Goal: Task Accomplishment & Management: Use online tool/utility

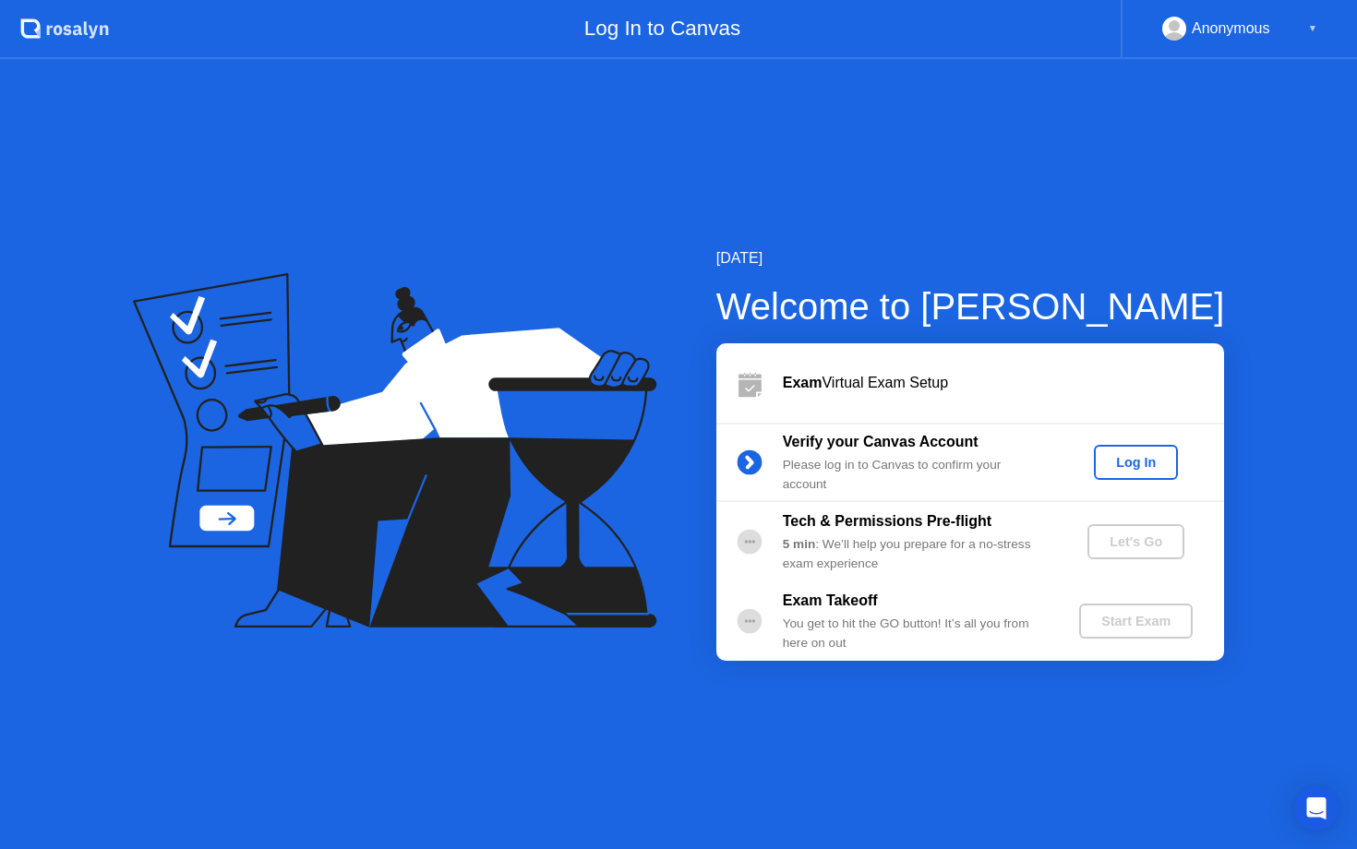
click at [1119, 458] on div "Log In" at bounding box center [1135, 462] width 69 height 15
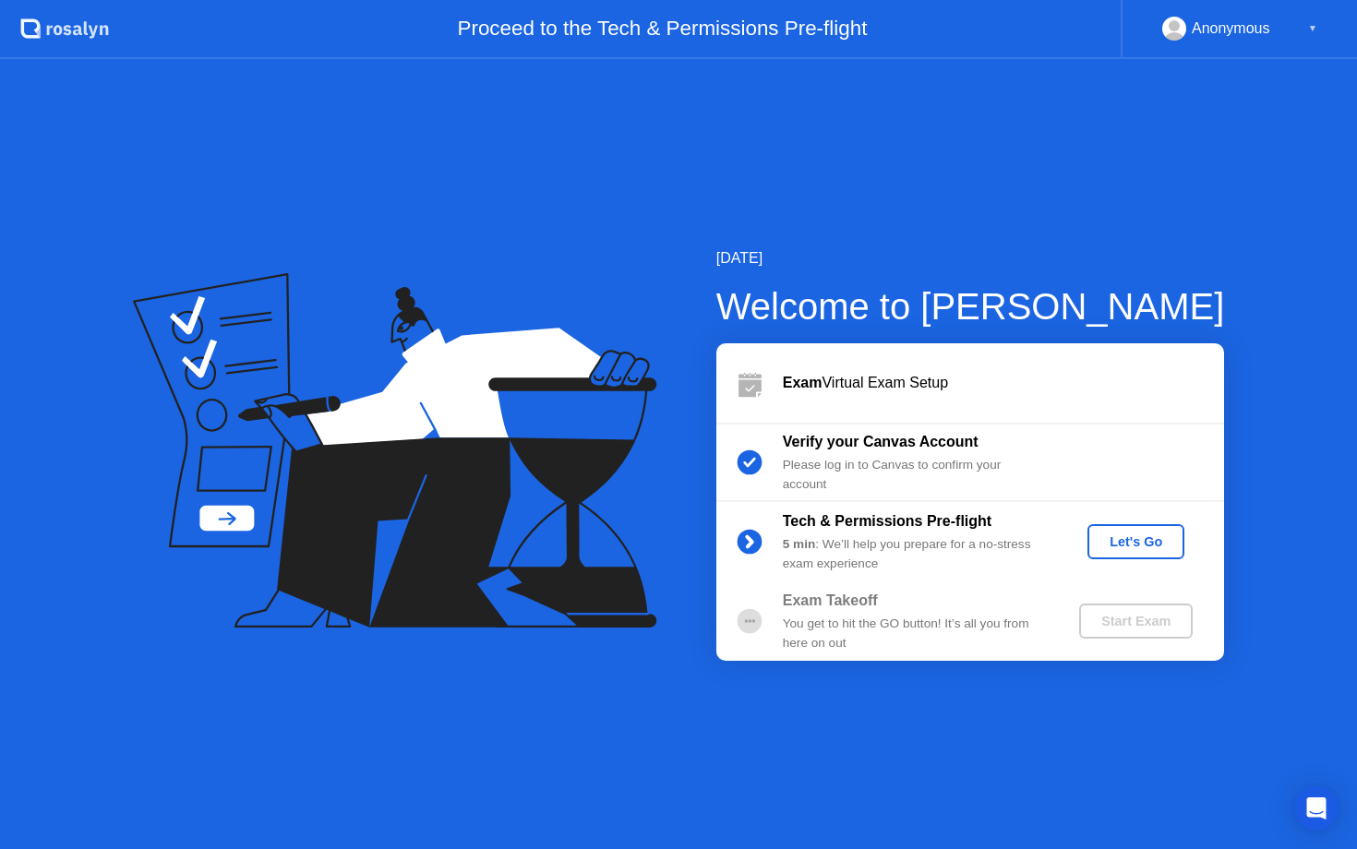
click at [1172, 541] on div "Let's Go" at bounding box center [1136, 541] width 82 height 15
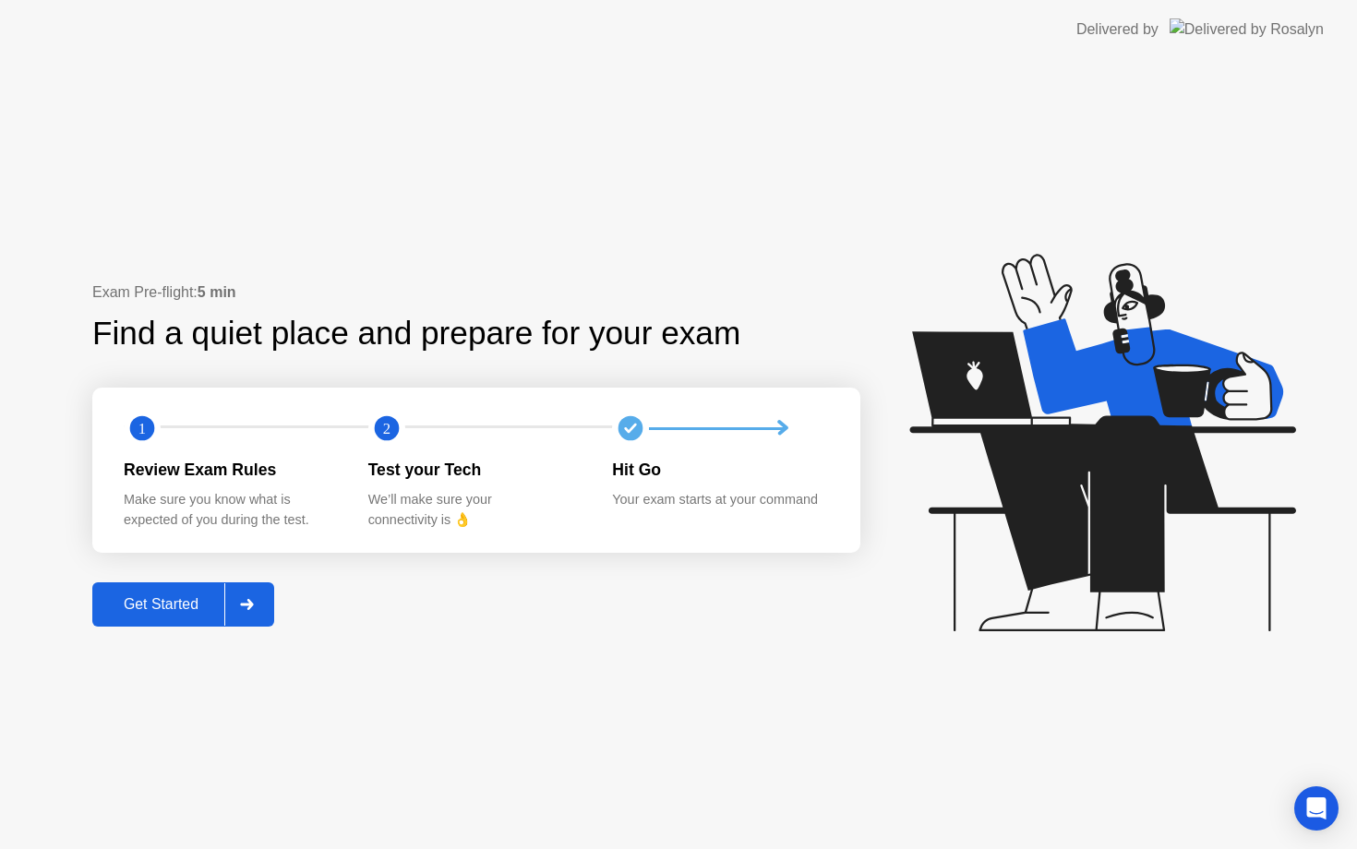
click at [187, 590] on button "Get Started" at bounding box center [183, 604] width 182 height 44
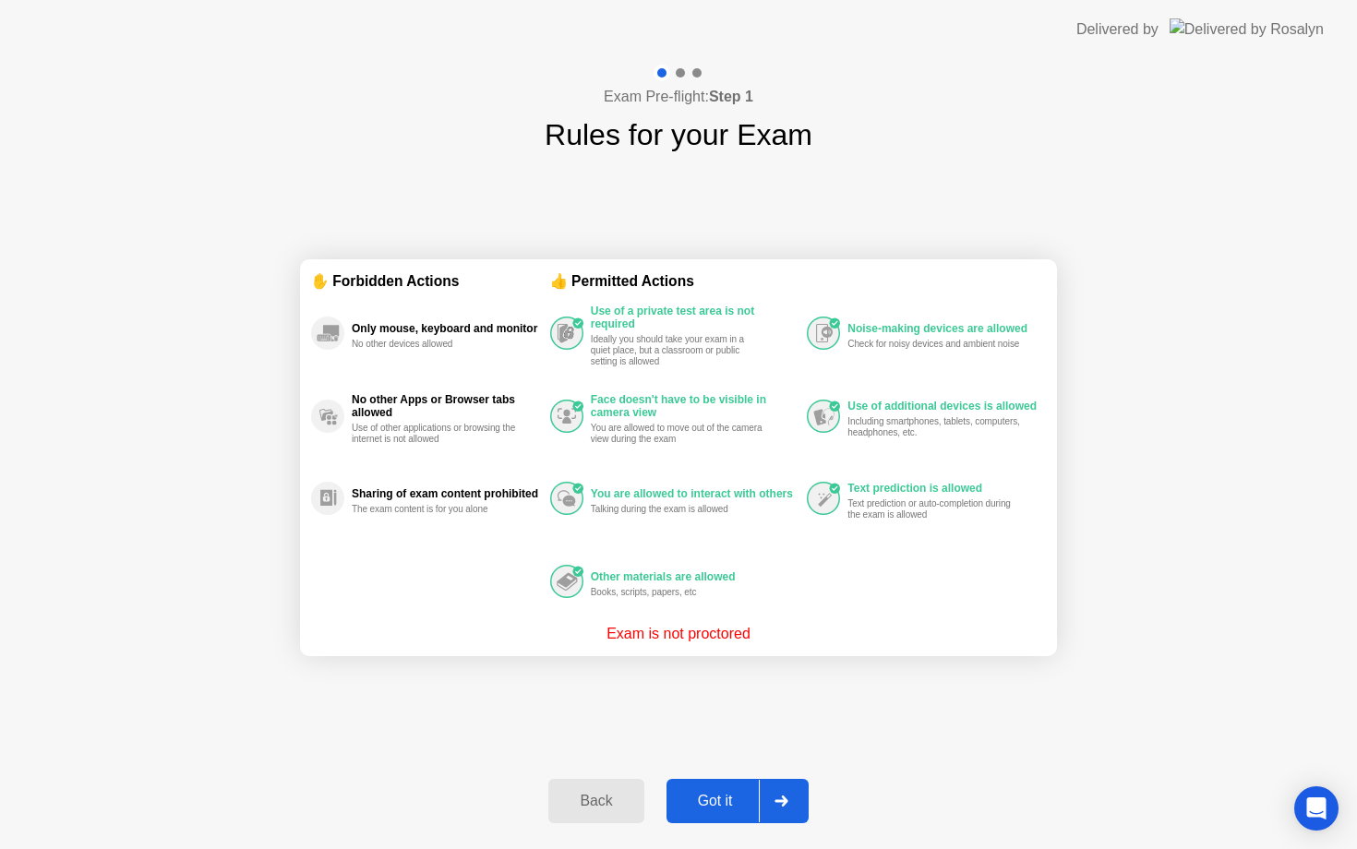
click at [724, 805] on div "Got it" at bounding box center [715, 801] width 87 height 17
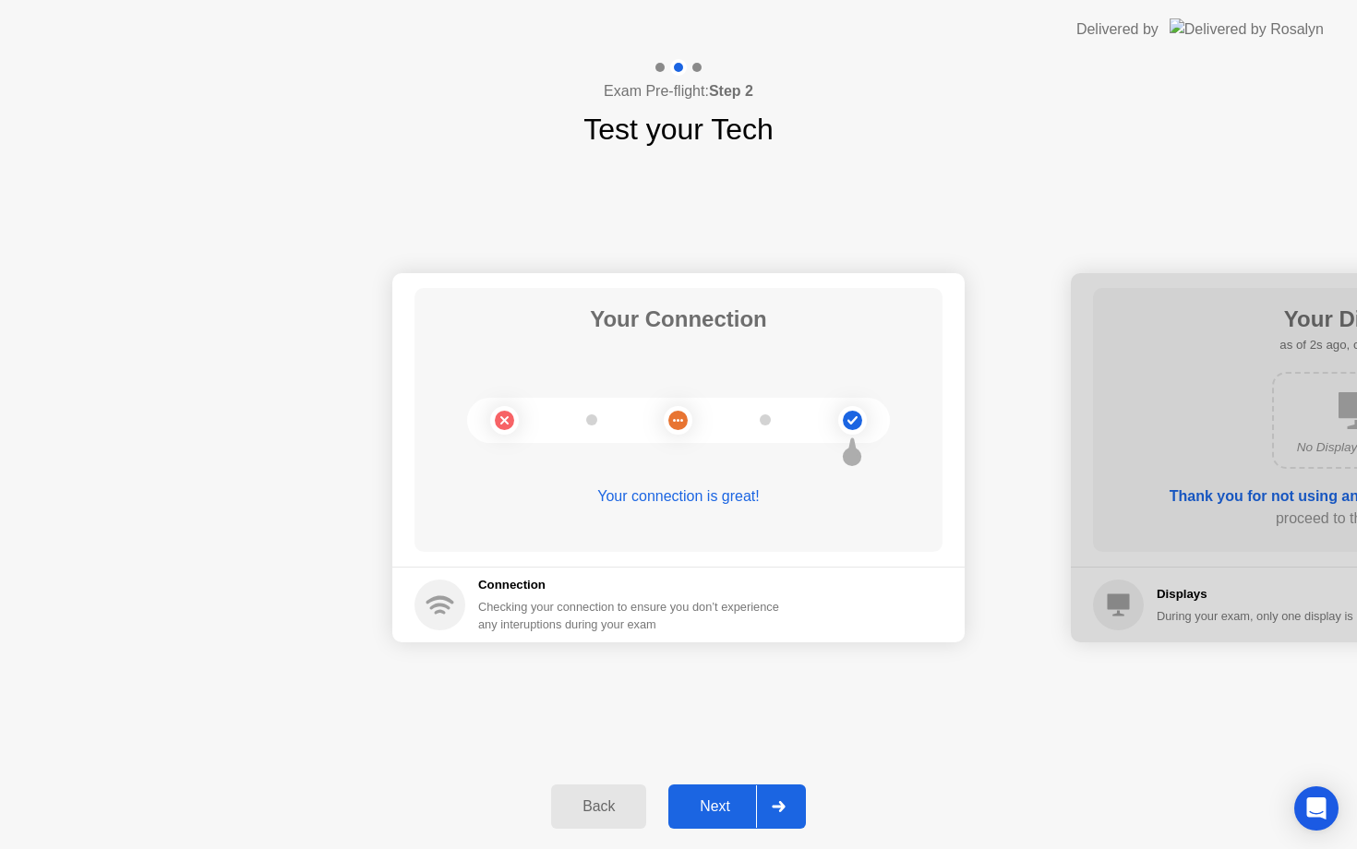
click at [729, 802] on div "Next" at bounding box center [715, 806] width 82 height 17
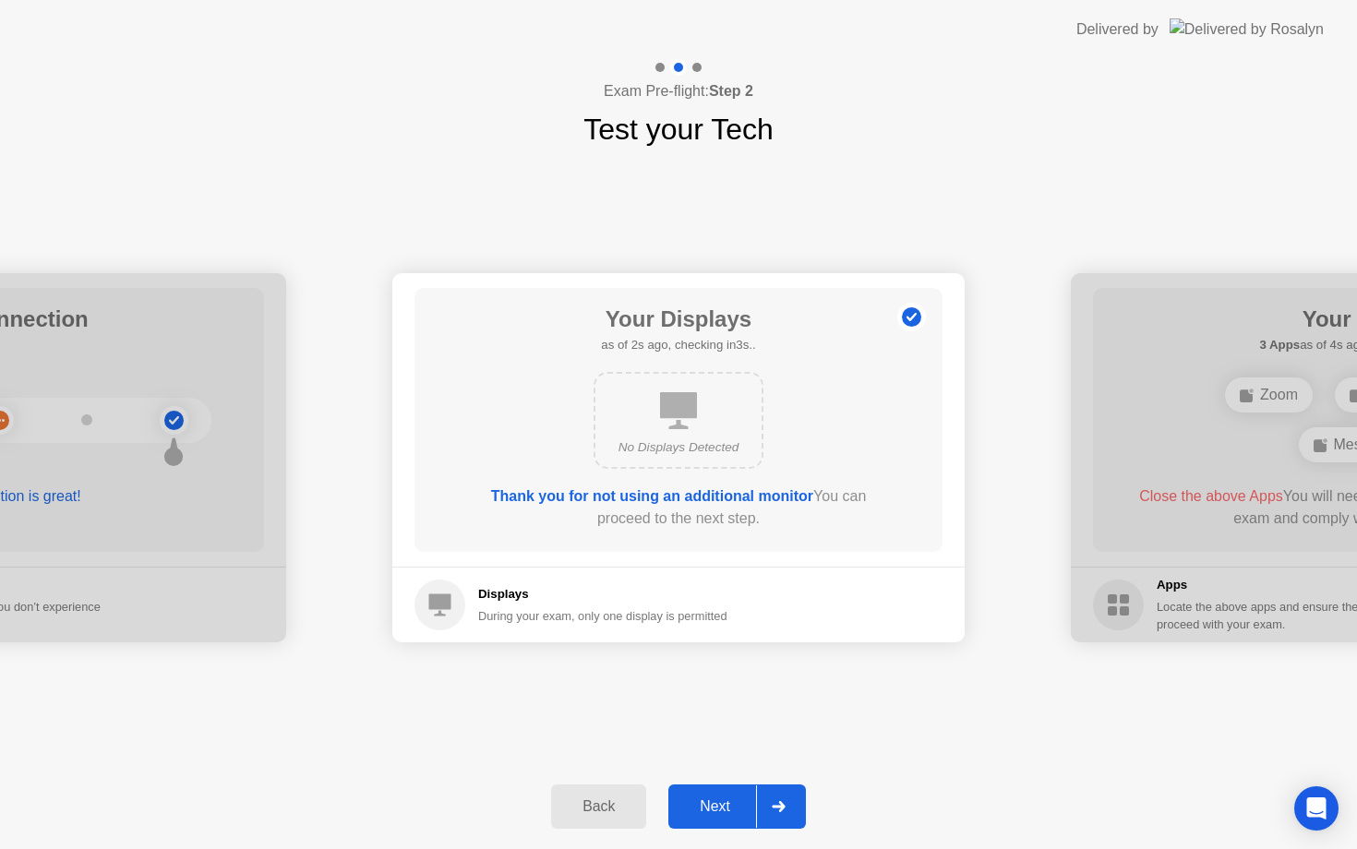
click at [729, 802] on div "Next" at bounding box center [715, 806] width 82 height 17
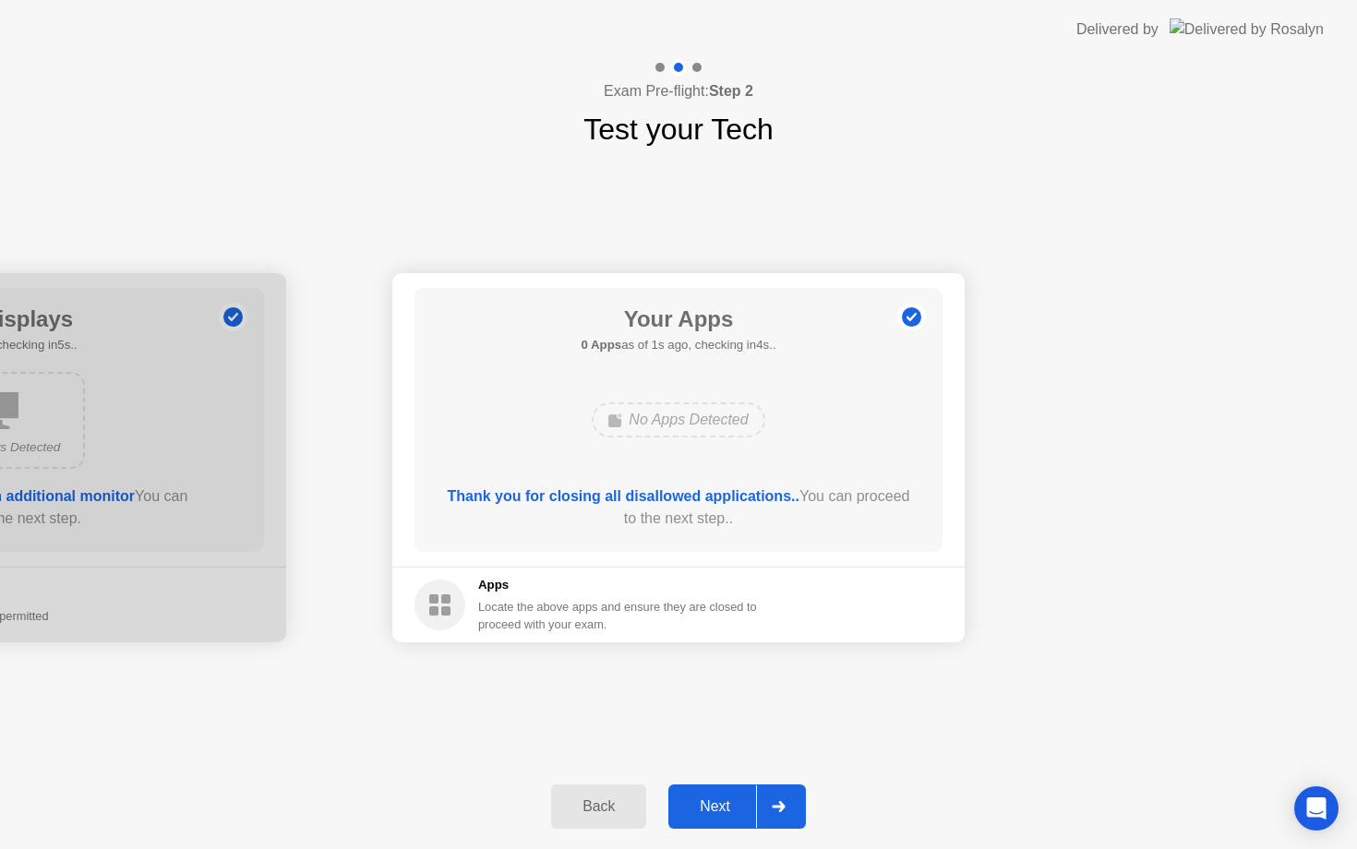
click at [739, 805] on div "Next" at bounding box center [715, 806] width 82 height 17
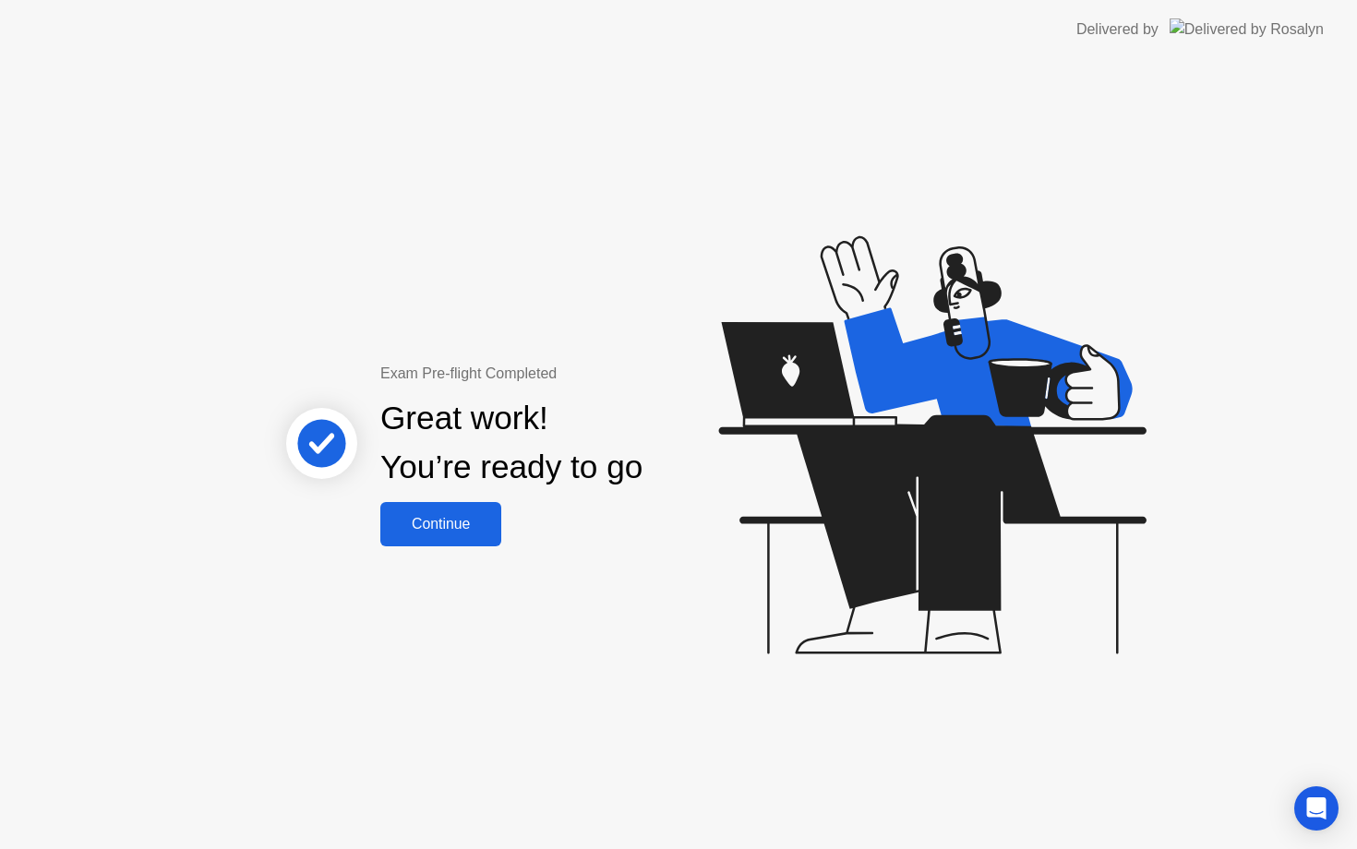
click at [474, 528] on div "Continue" at bounding box center [441, 524] width 110 height 17
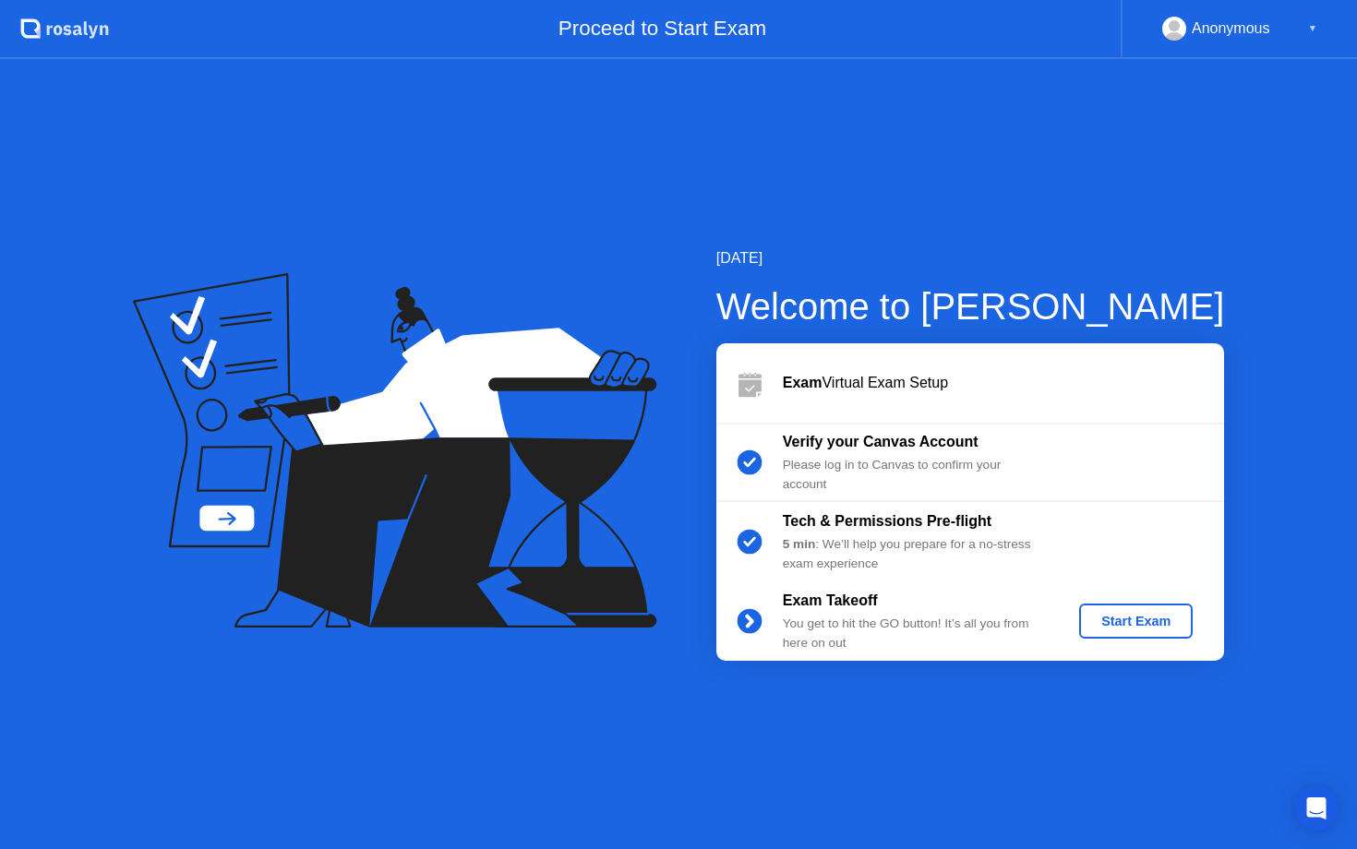
click at [1133, 617] on div "Start Exam" at bounding box center [1135, 621] width 99 height 15
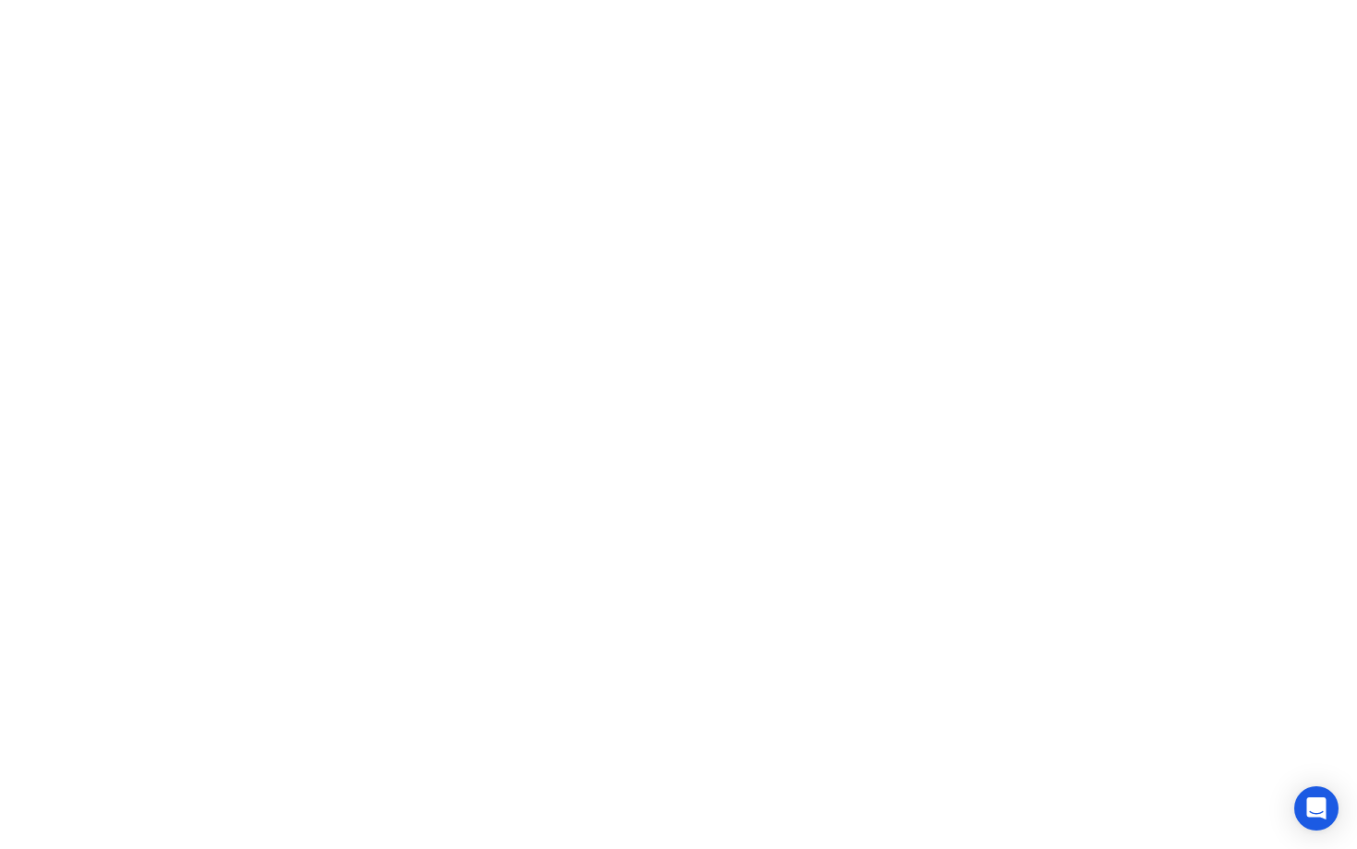
click div
click at [758, 816] on button "Exam Rules" at bounding box center [761, 819] width 98 height 17
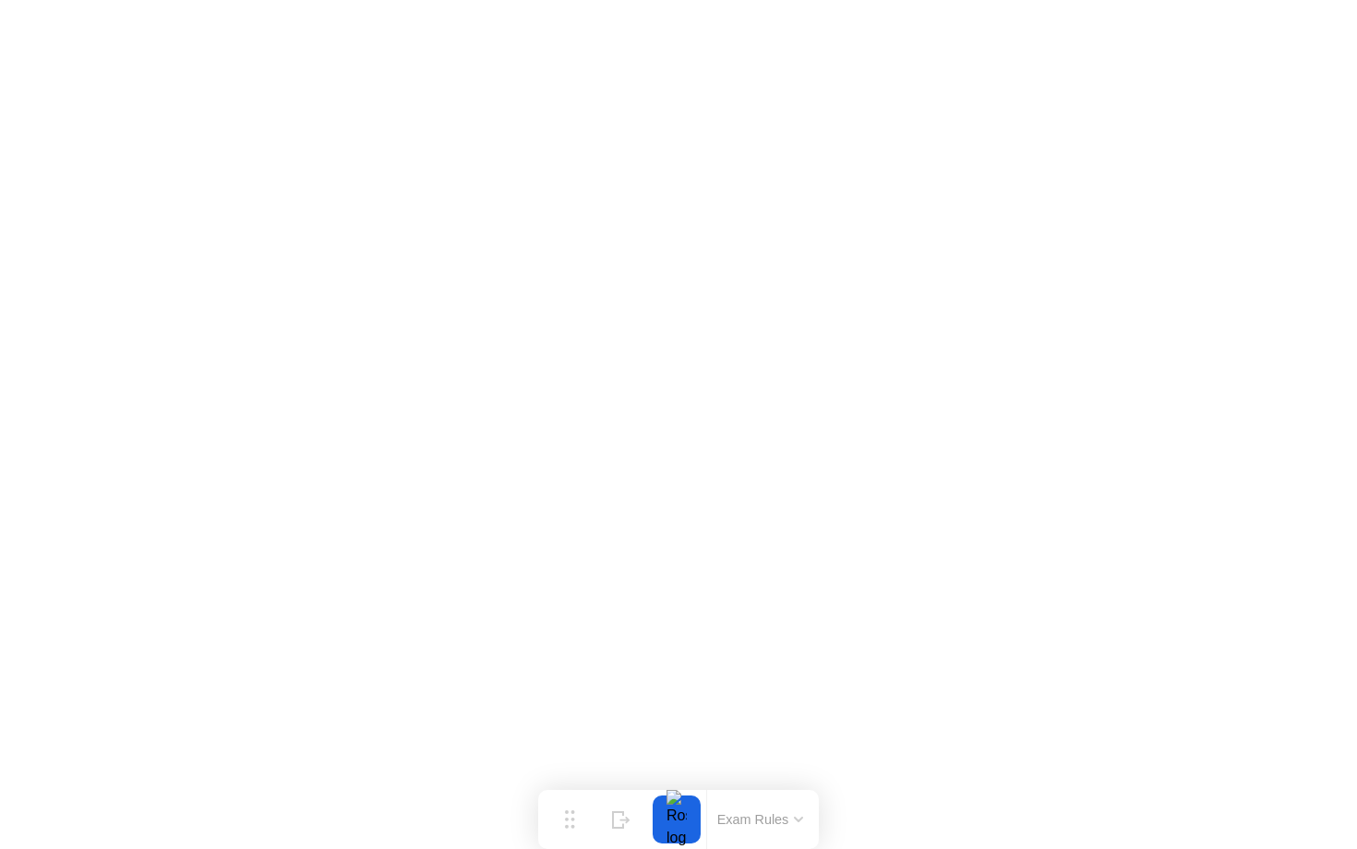
click at [797, 811] on button "Exam Rules" at bounding box center [761, 819] width 98 height 17
